Goal: Check status: Check status

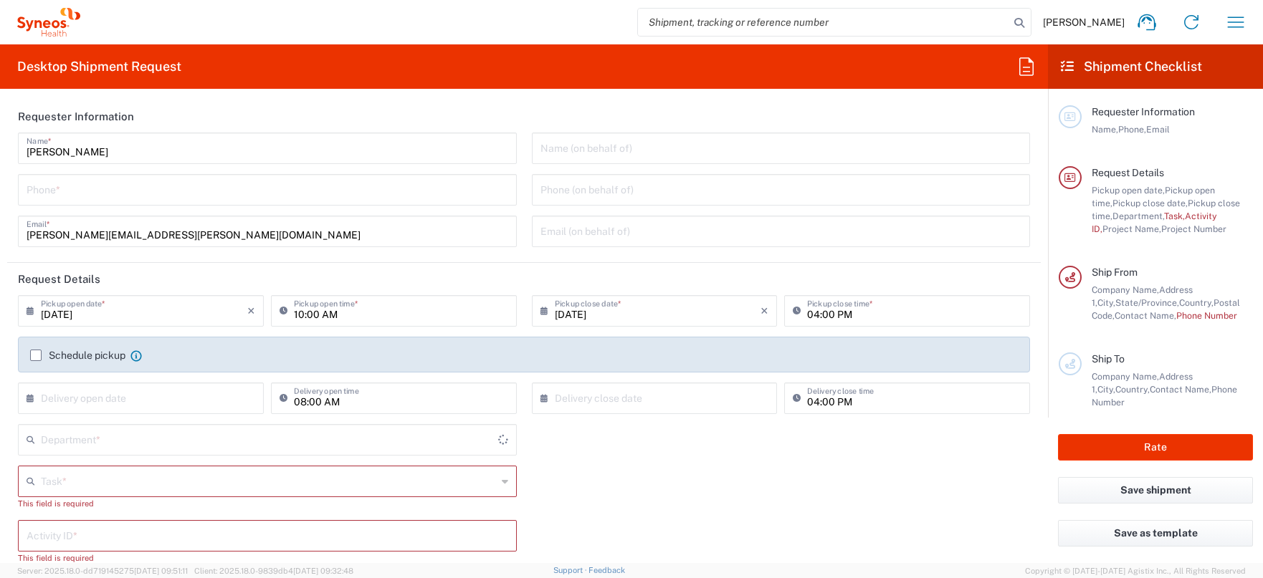
type input "4510"
type input "[US_STATE]"
type input "[GEOGRAPHIC_DATA]"
type input "Syneos Health, LLC-[GEOGRAPHIC_DATA] [GEOGRAPHIC_DATA] [GEOGRAPHIC_DATA]"
click at [1238, 25] on icon "button" at bounding box center [1235, 22] width 23 height 23
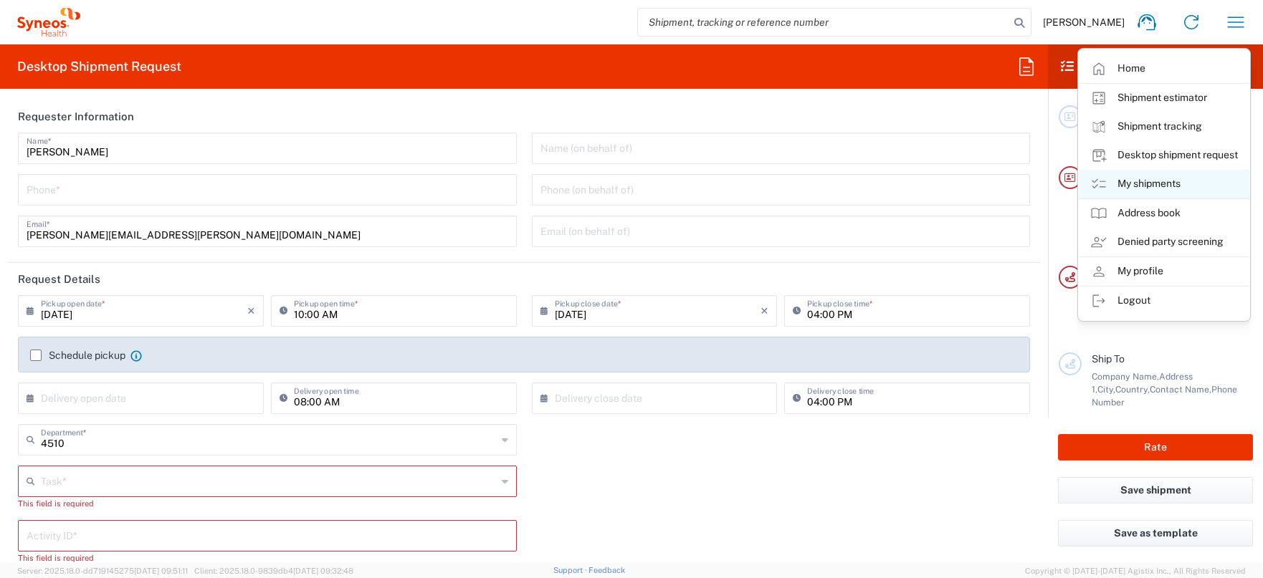
click at [1166, 184] on link "My shipments" at bounding box center [1164, 184] width 171 height 29
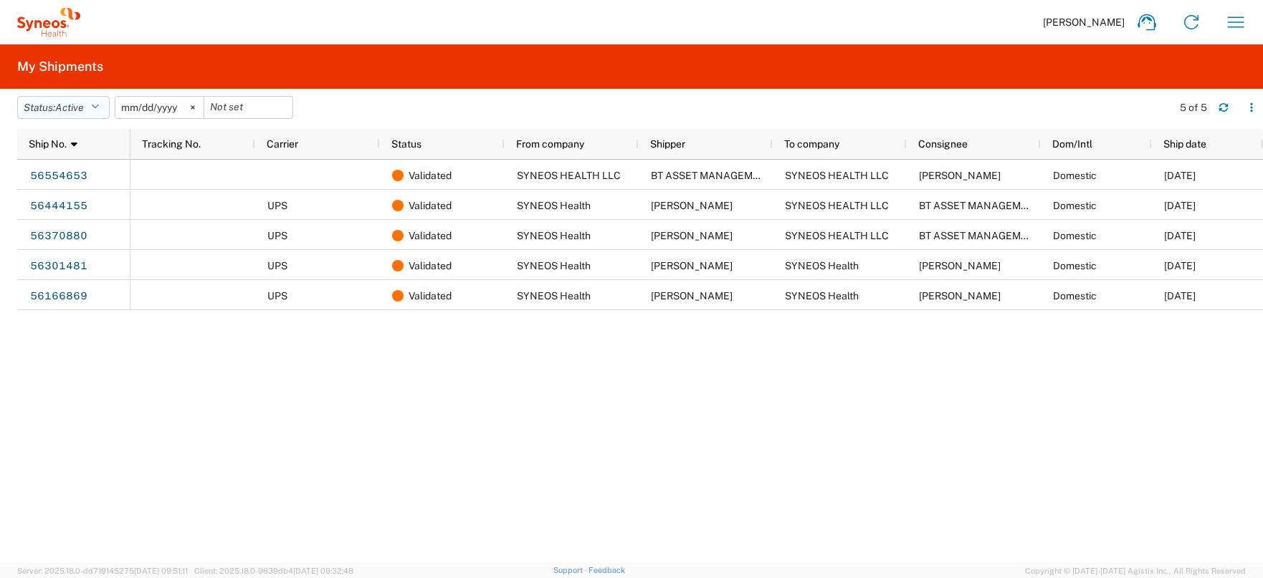
click at [99, 109] on icon "button" at bounding box center [95, 107] width 8 height 10
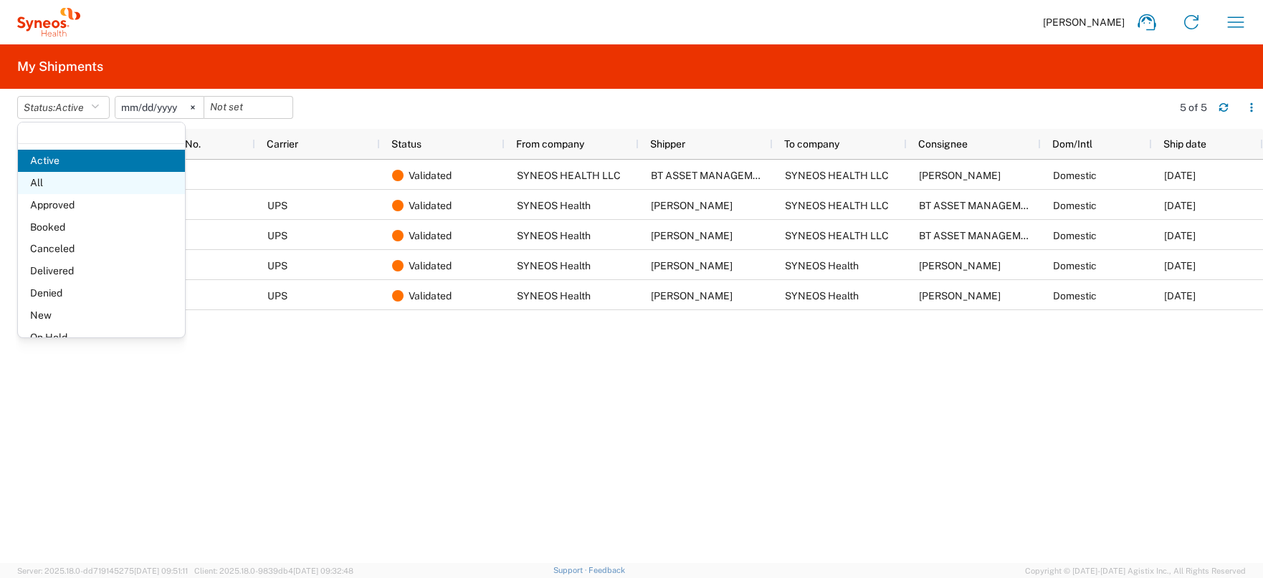
click at [90, 183] on span "All" at bounding box center [101, 183] width 167 height 22
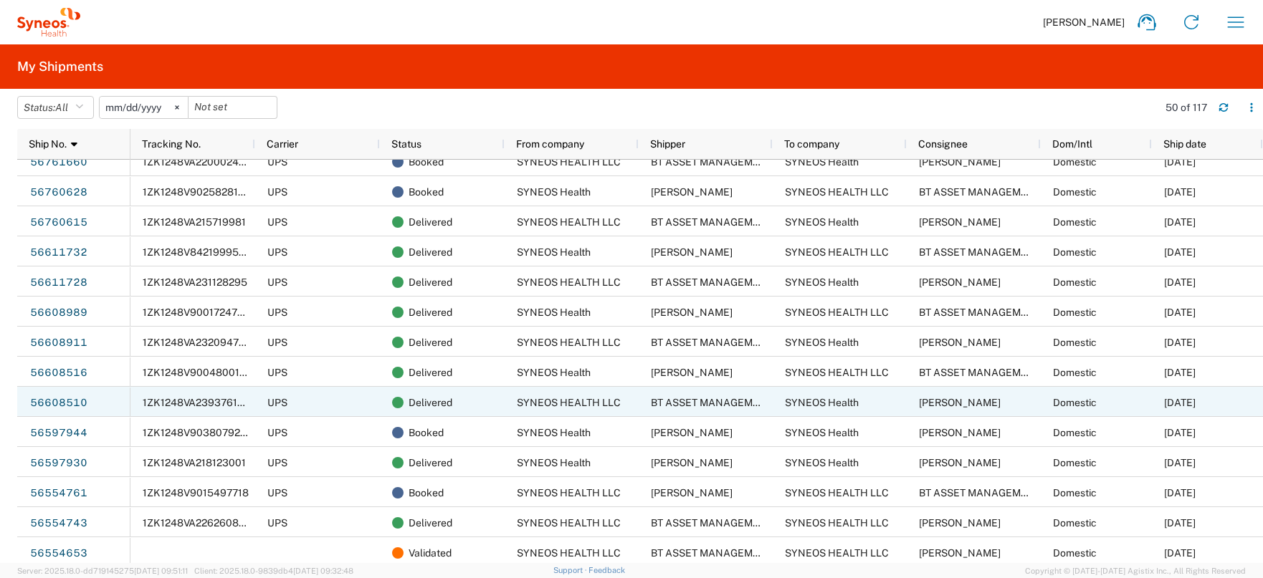
scroll to position [346, 0]
